Goal: Information Seeking & Learning: Learn about a topic

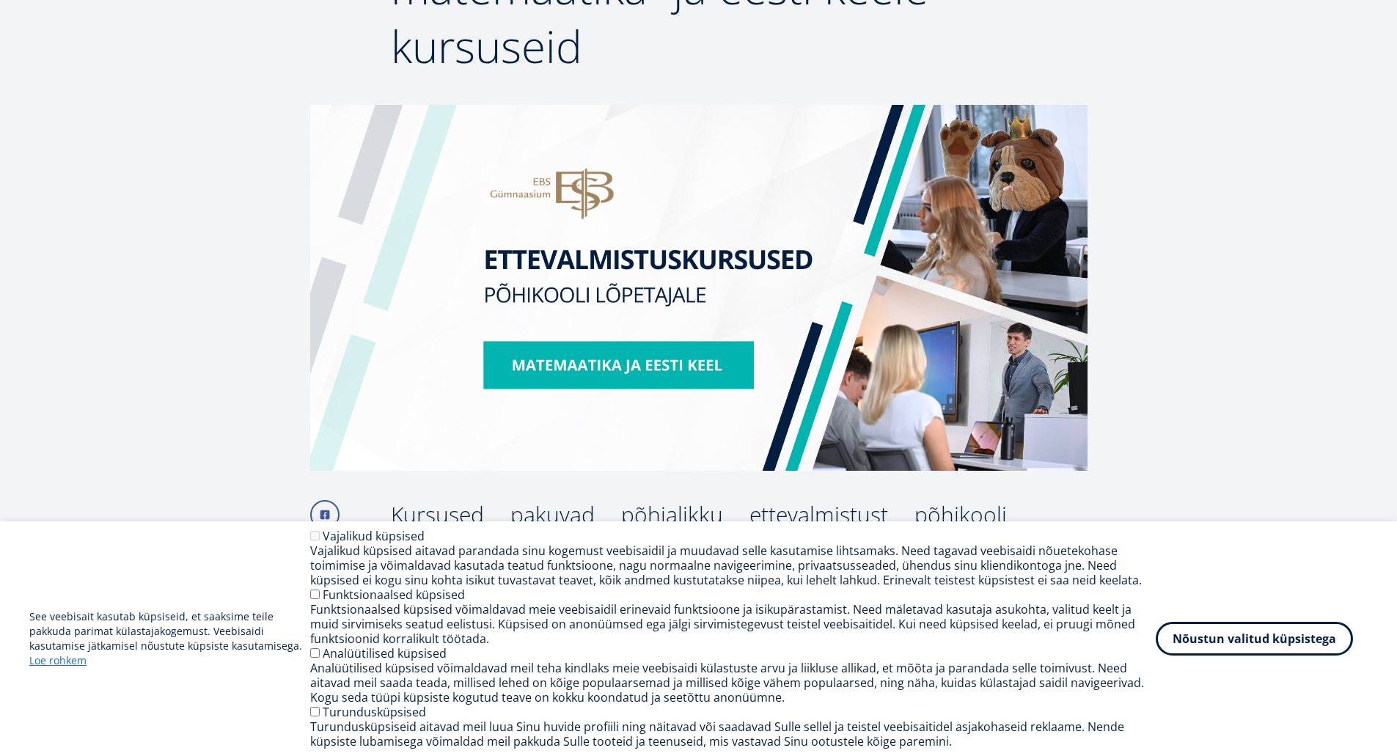
scroll to position [440, 0]
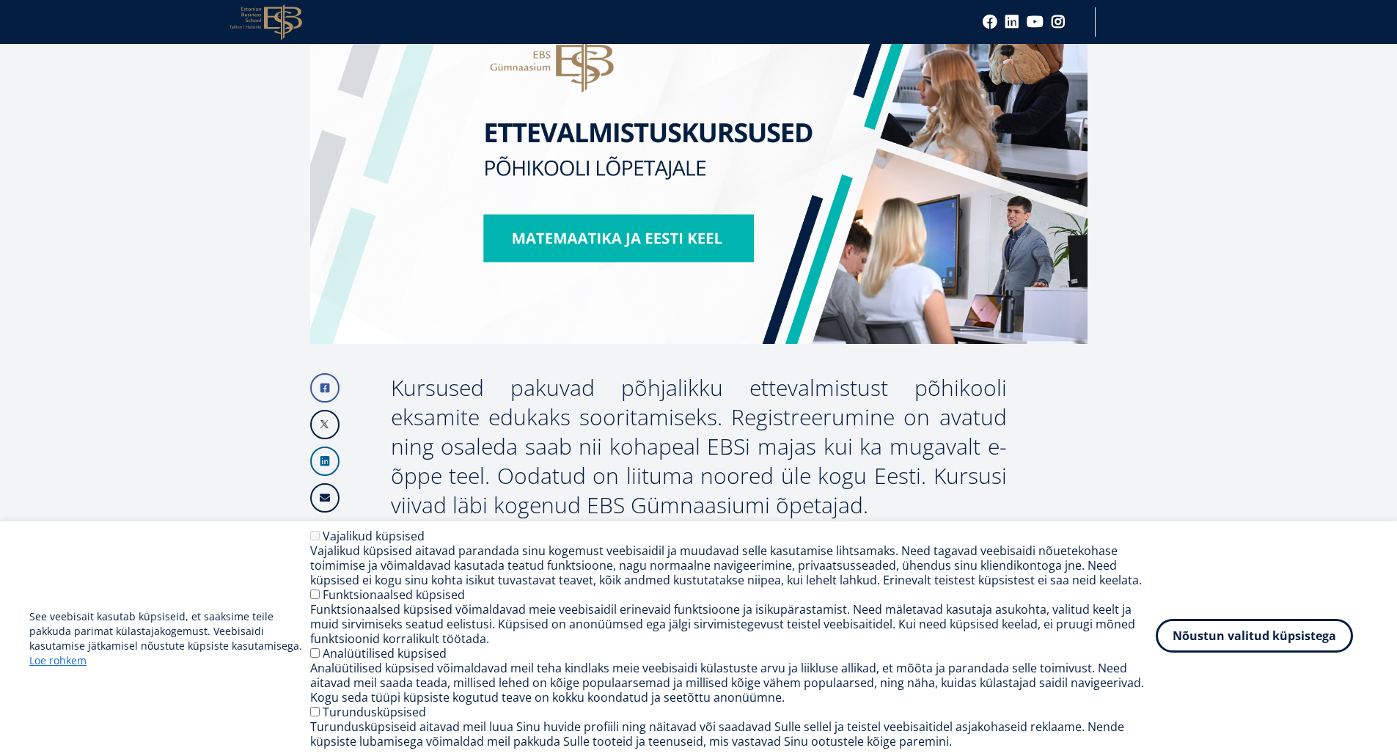
click at [1200, 642] on button "Nõustun valitud küpsistega" at bounding box center [1253, 636] width 197 height 34
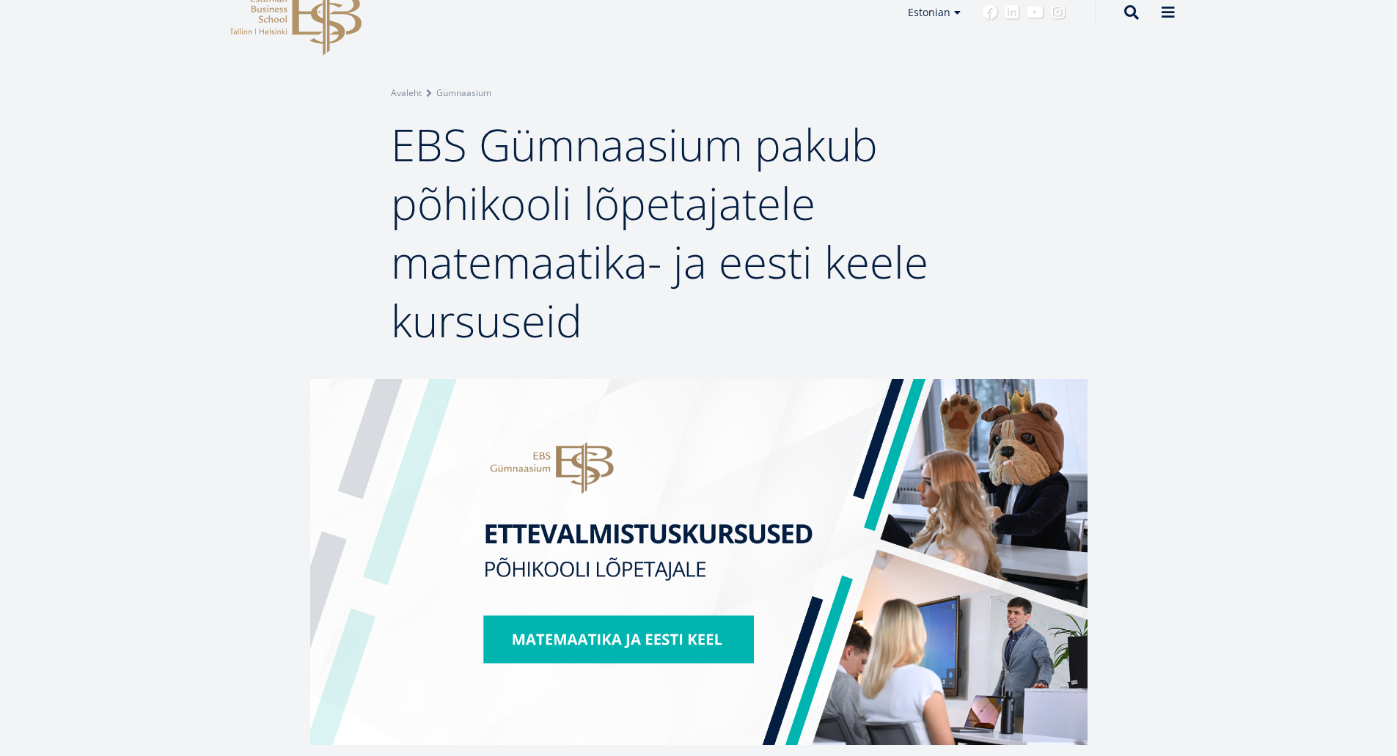
scroll to position [0, 0]
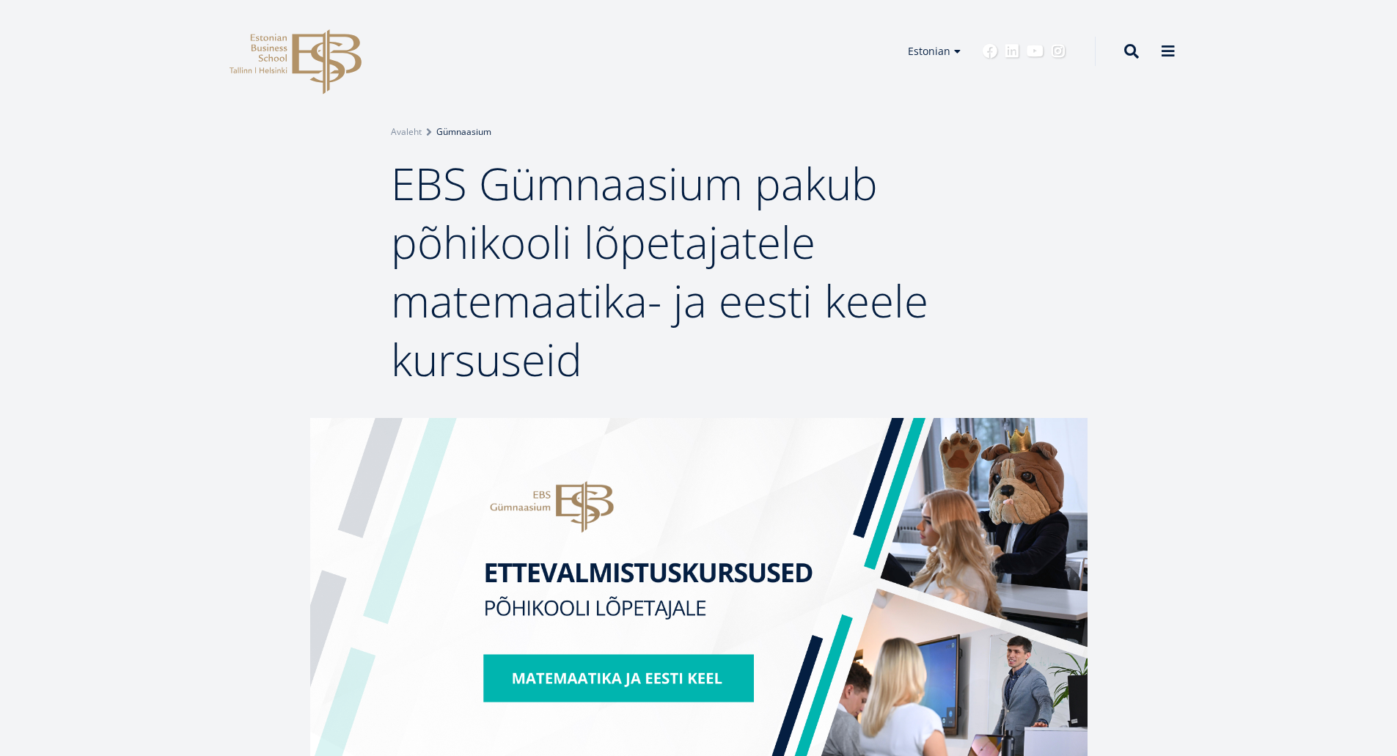
click at [473, 129] on link "Gümnaasium" at bounding box center [463, 132] width 55 height 15
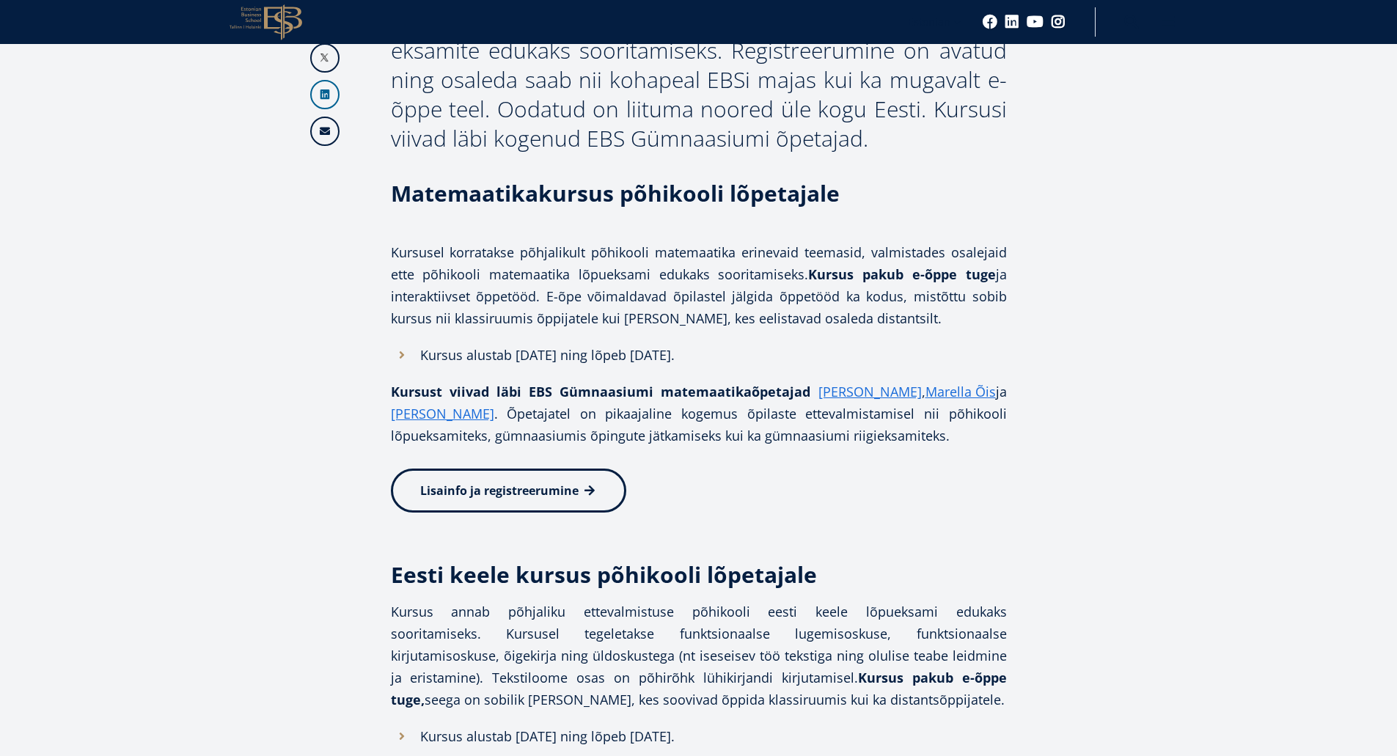
scroll to position [440, 0]
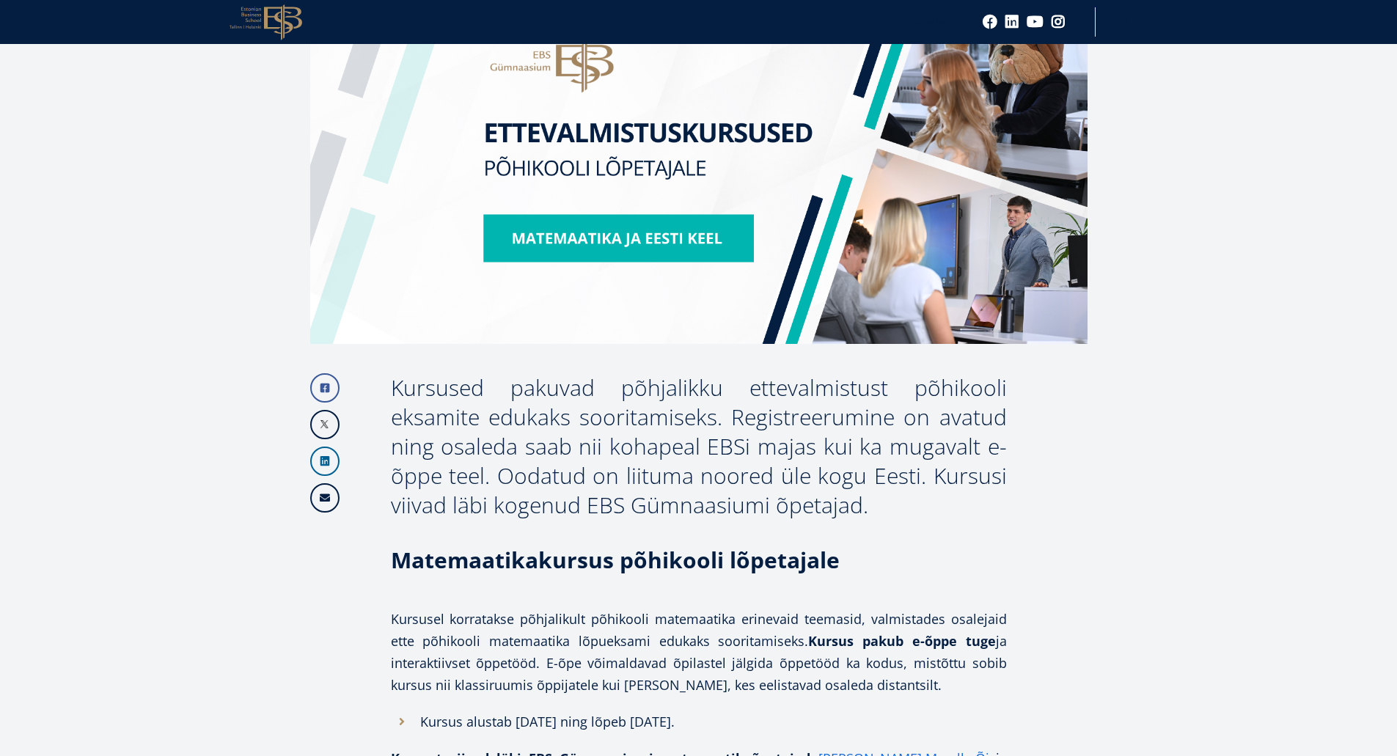
click at [640, 249] on img at bounding box center [698, 161] width 777 height 366
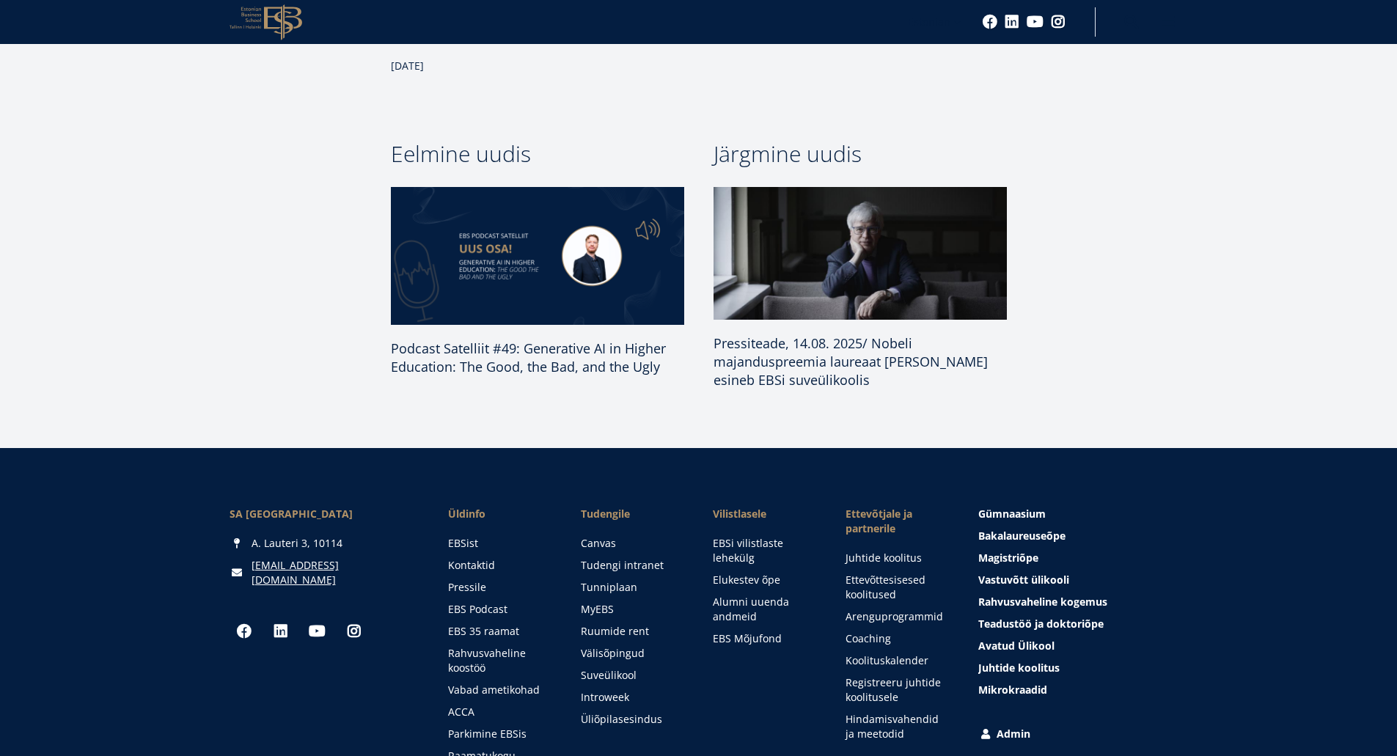
scroll to position [1540, 0]
